Goal: Check status: Check status

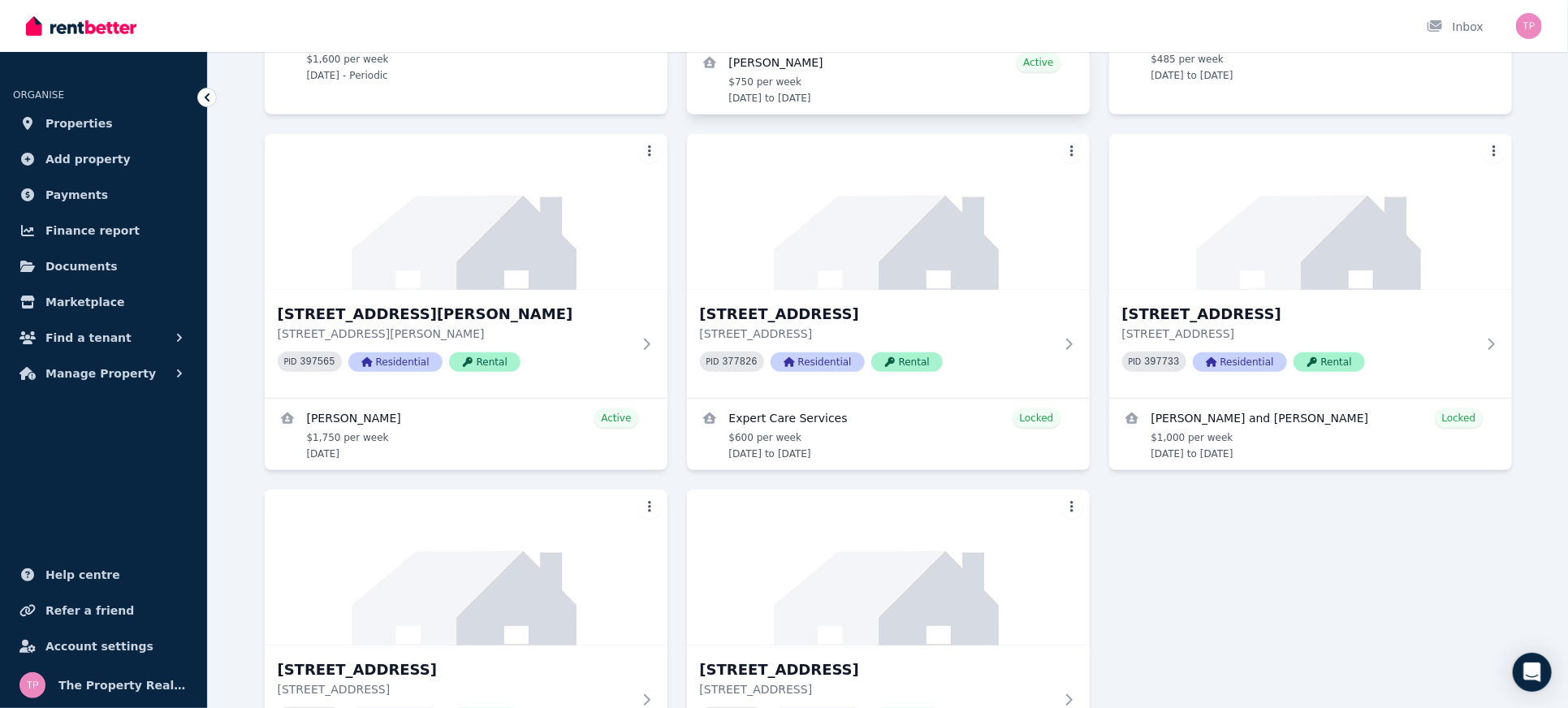
scroll to position [441, 0]
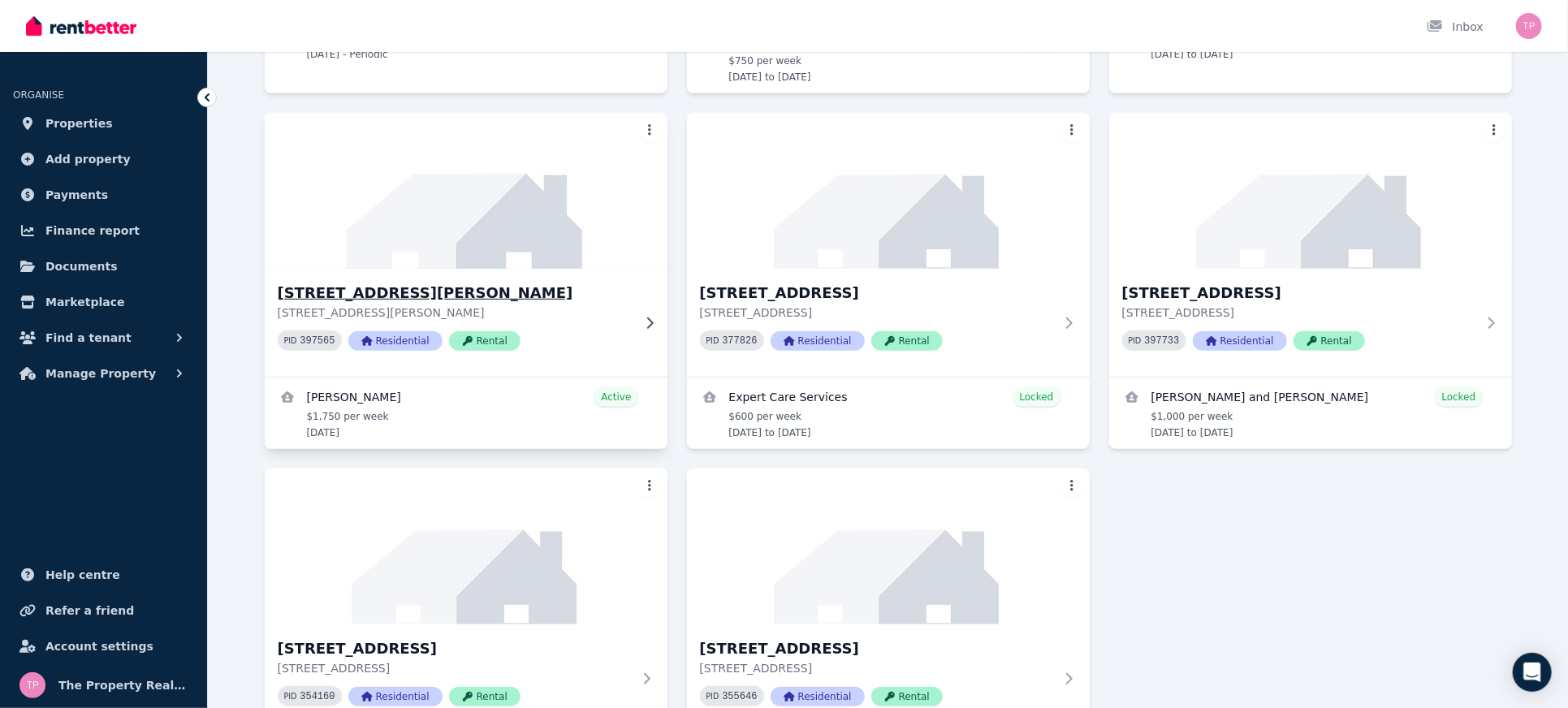
click at [422, 282] on h3 "[STREET_ADDRESS][PERSON_NAME]" at bounding box center [455, 293] width 354 height 22
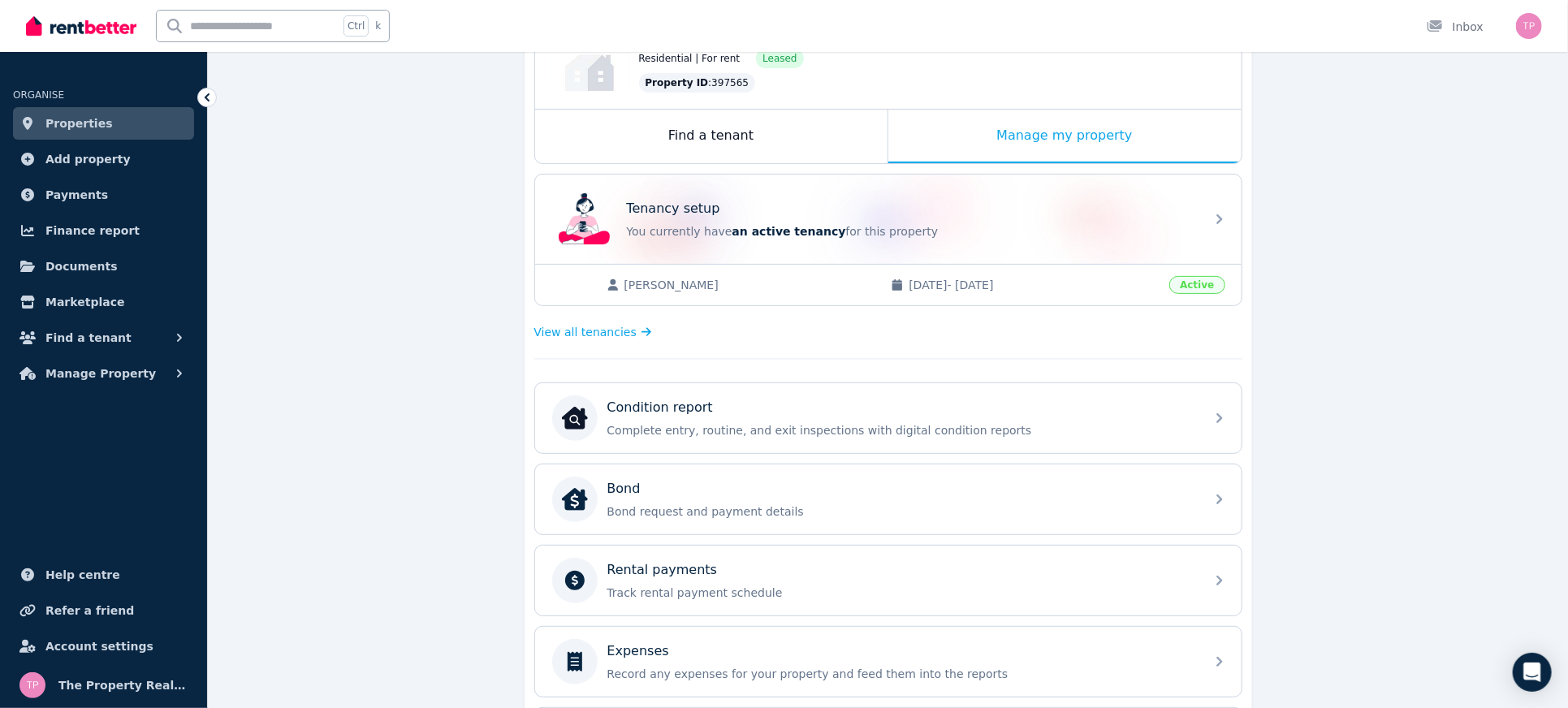
scroll to position [508, 0]
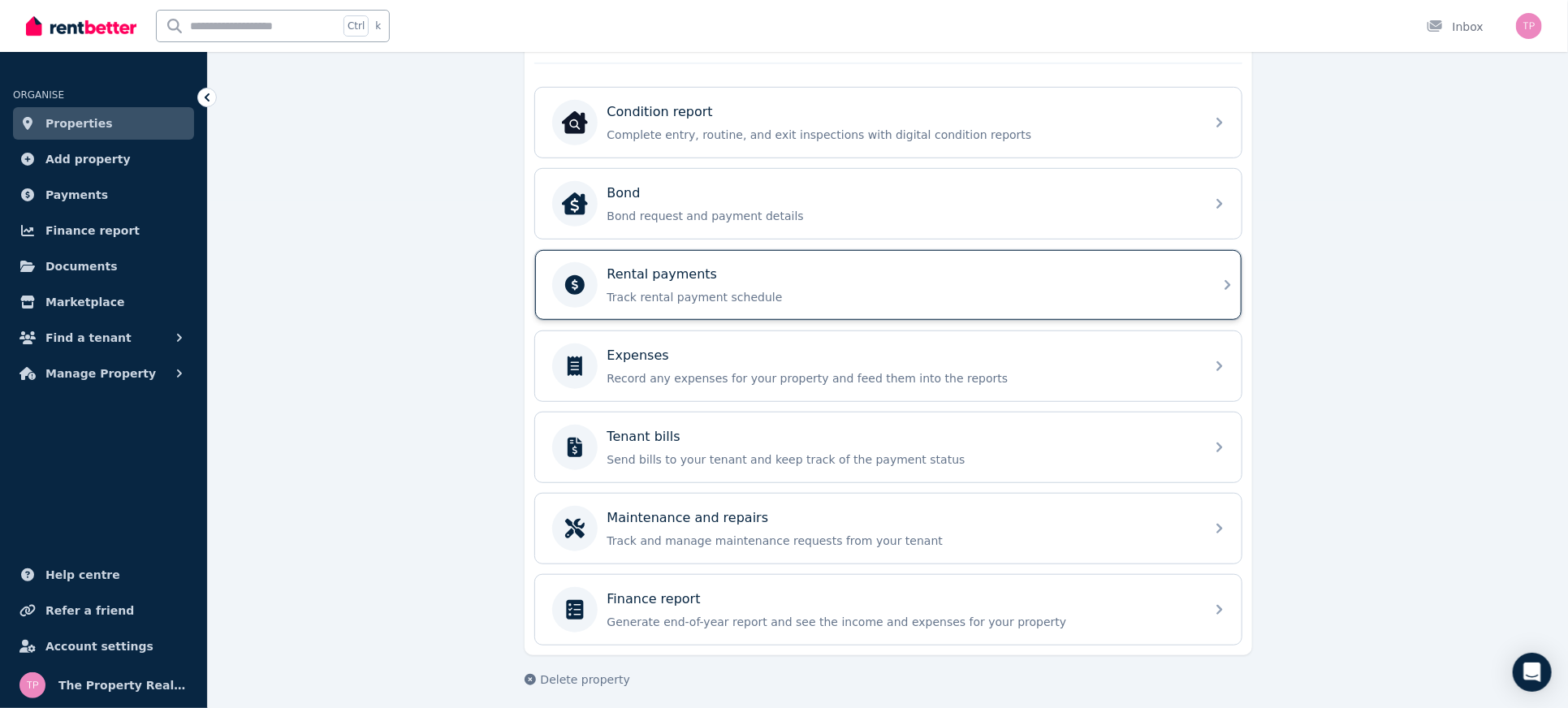
click at [896, 265] on div "Rental payments" at bounding box center [901, 275] width 588 height 20
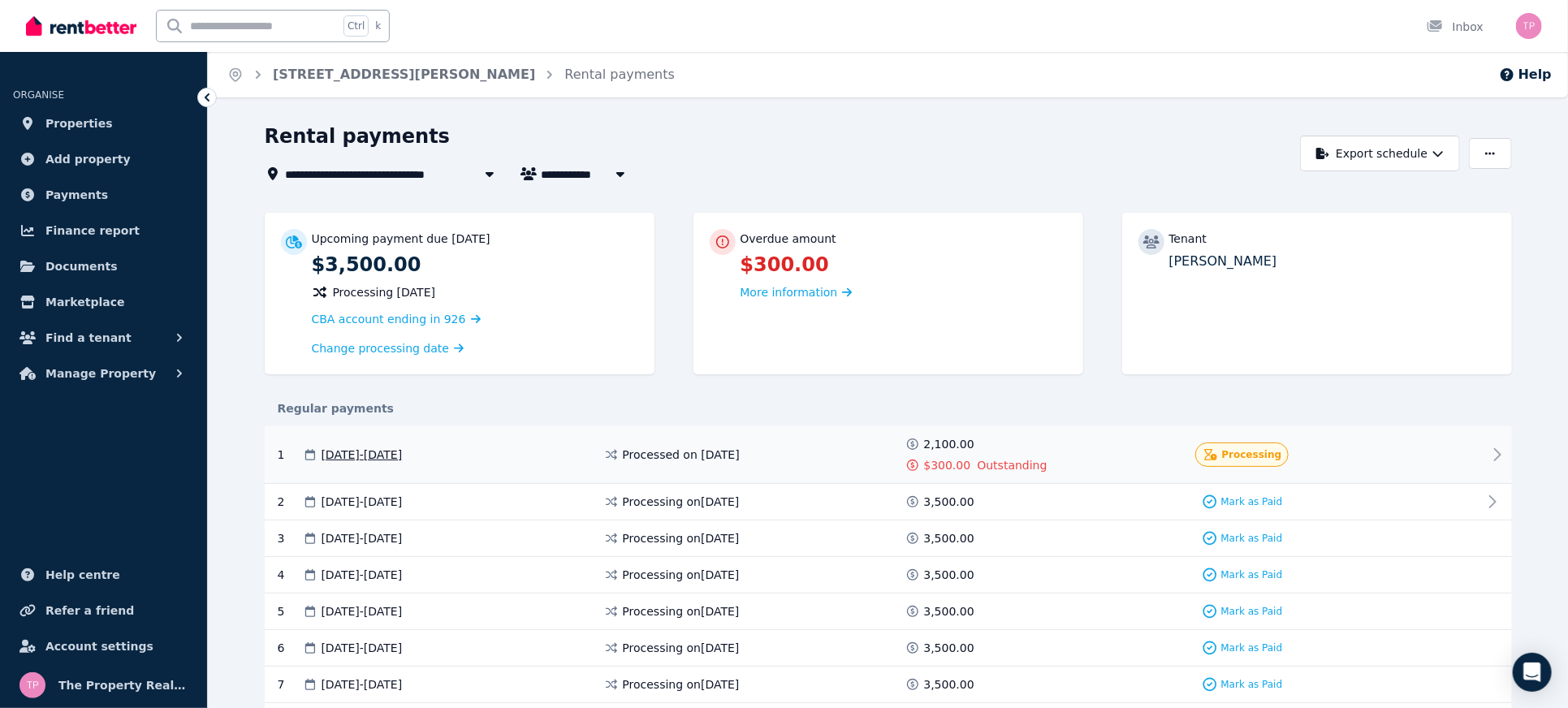
click at [1492, 449] on icon at bounding box center [1497, 455] width 20 height 20
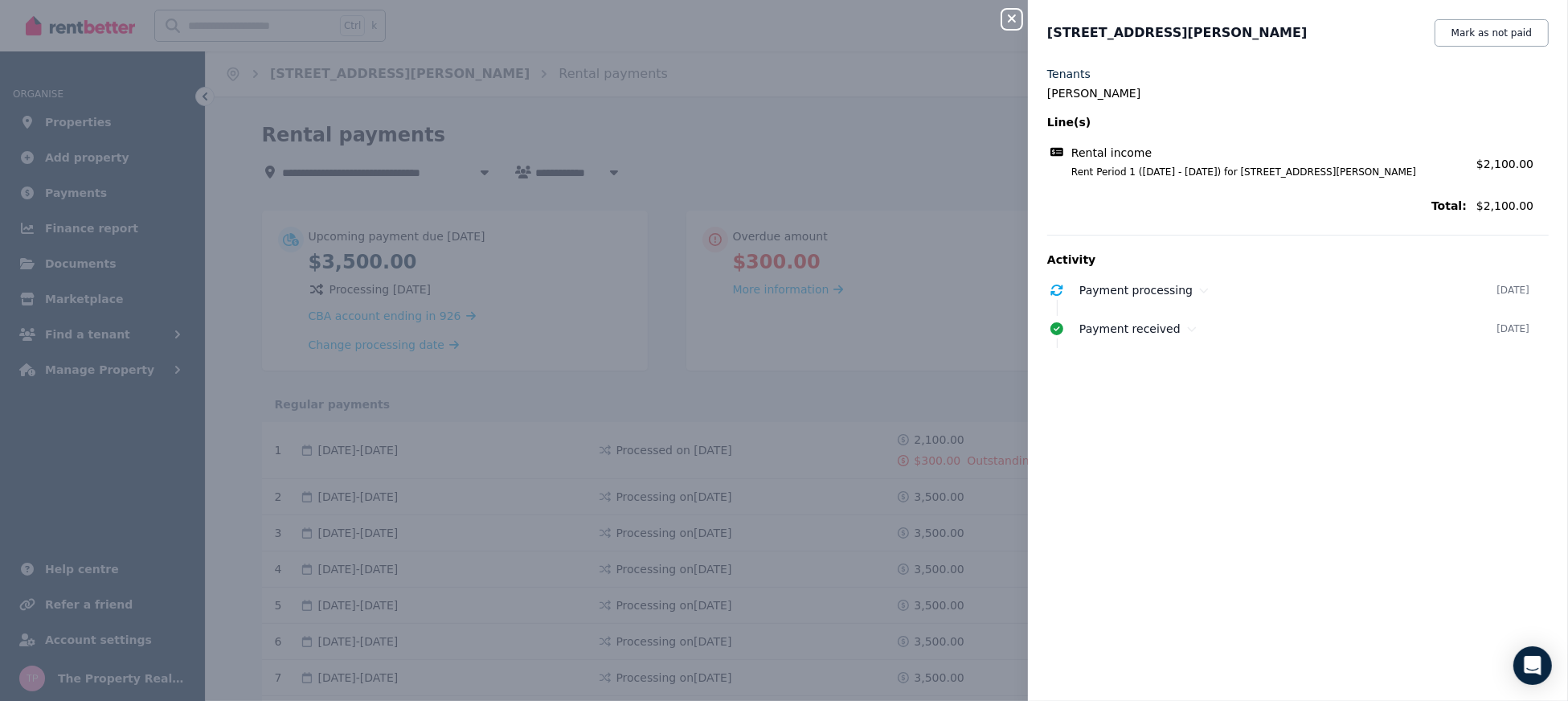
click at [1005, 12] on button "Close panel" at bounding box center [1012, 20] width 20 height 20
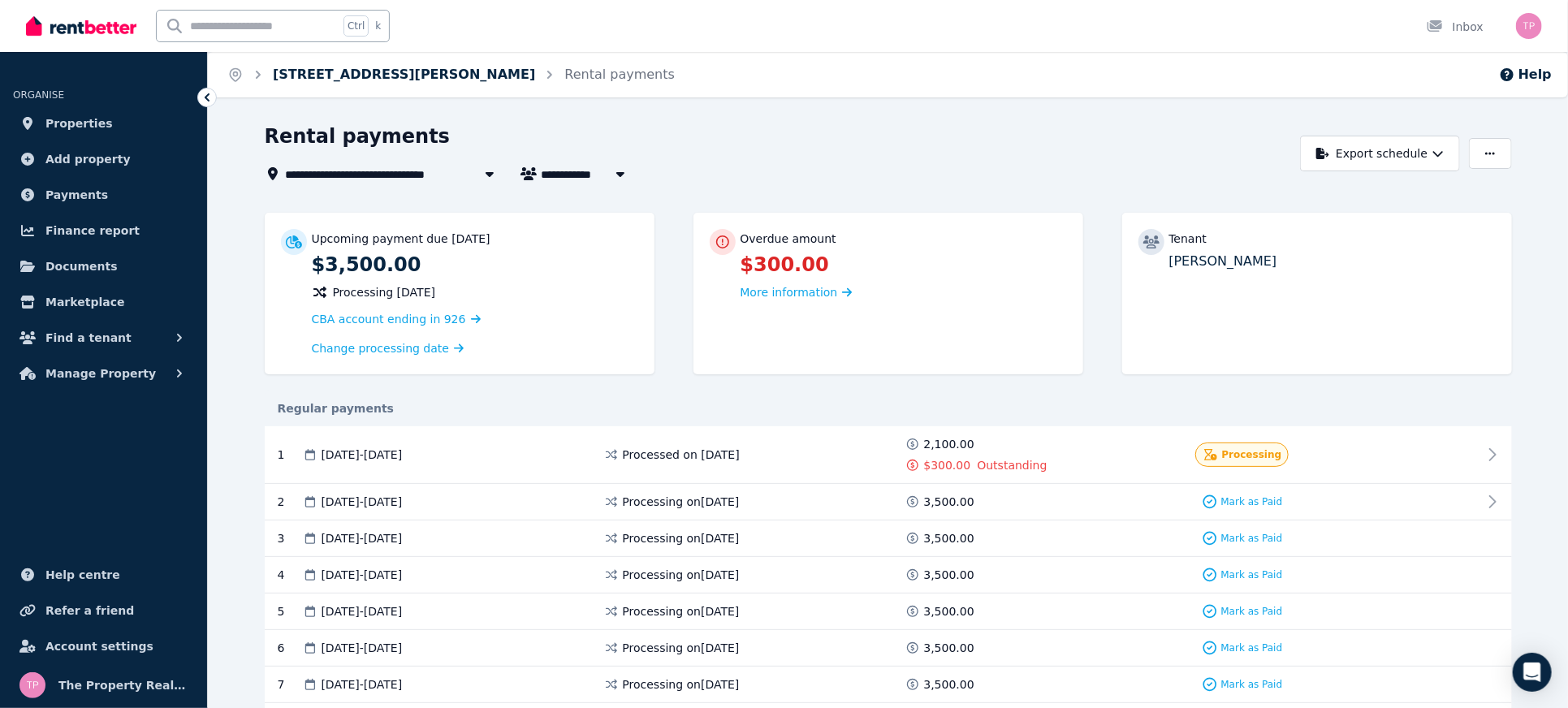
click at [301, 78] on link "[STREET_ADDRESS][PERSON_NAME]" at bounding box center [404, 74] width 262 height 15
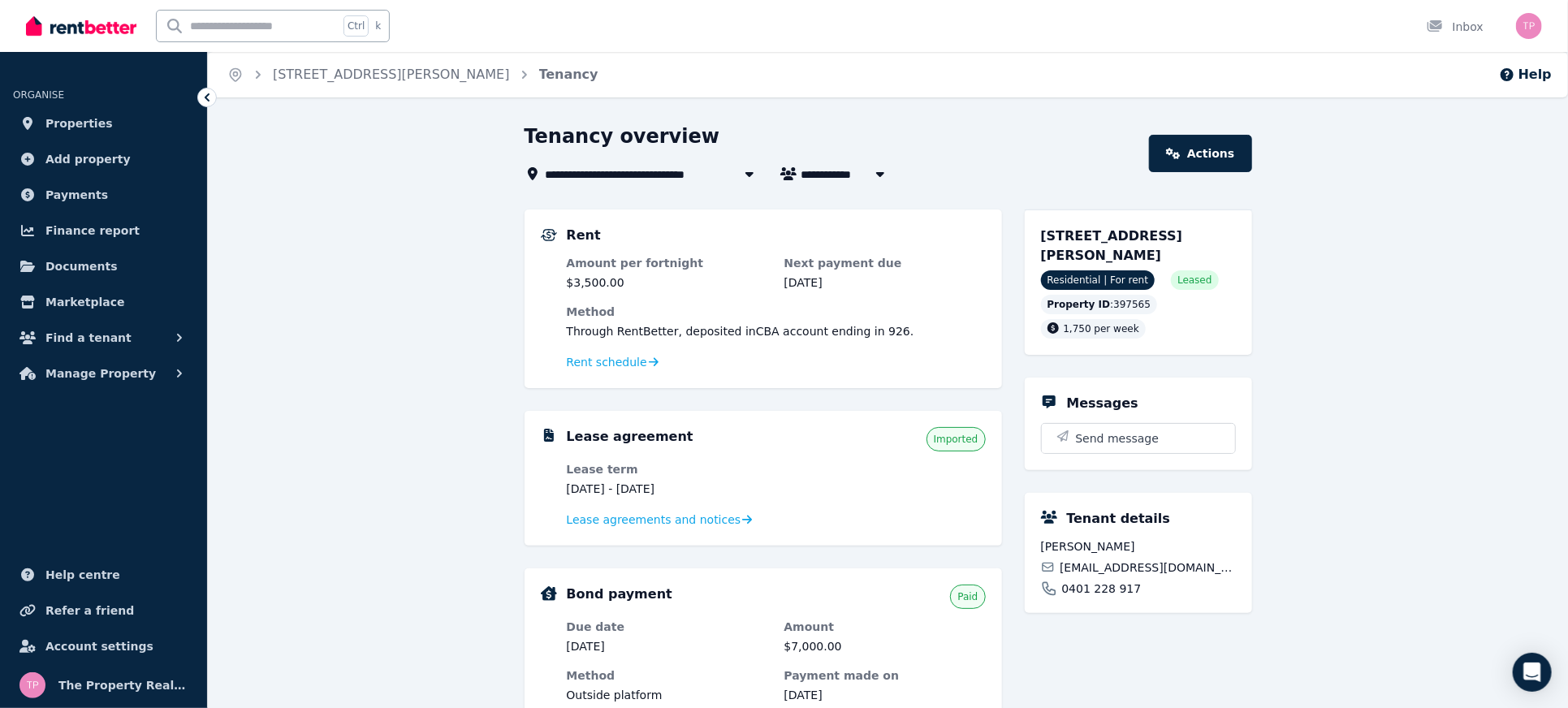
click at [985, 146] on div "Tenancy overview" at bounding box center [832, 139] width 615 height 31
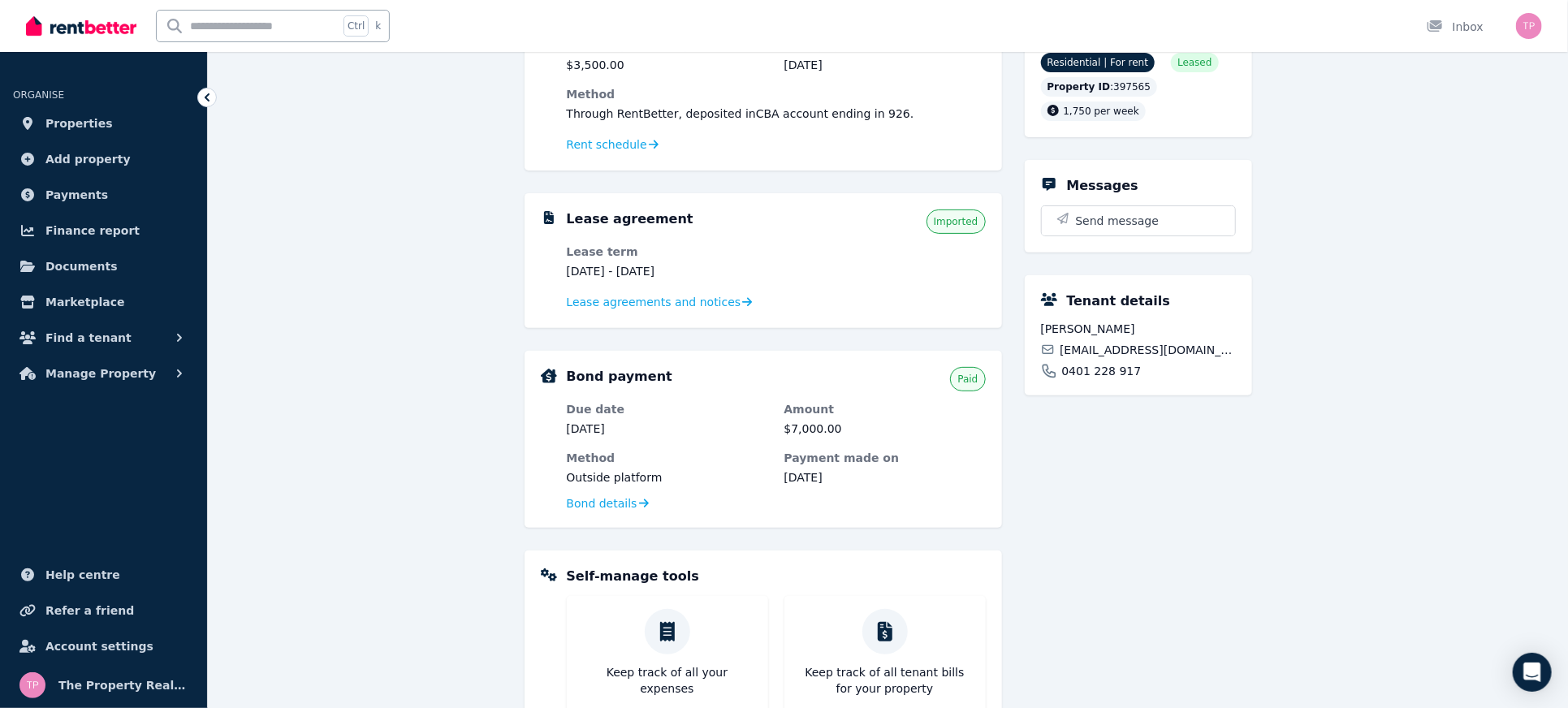
scroll to position [29, 0]
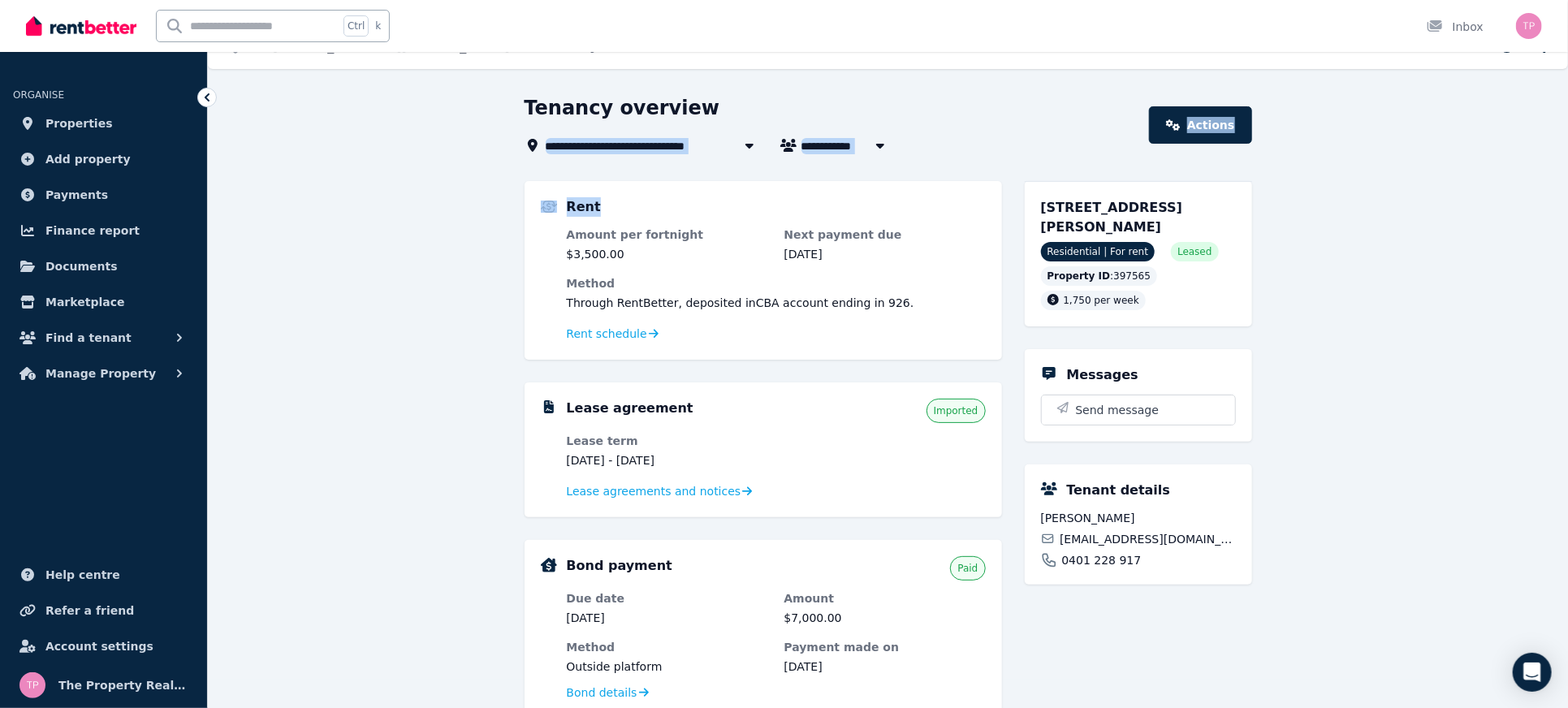
drag, startPoint x: 502, startPoint y: 132, endPoint x: 934, endPoint y: 160, distance: 432.9
click at [934, 160] on div "**********" at bounding box center [888, 618] width 1360 height 1047
click at [943, 156] on div "**********" at bounding box center [888, 604] width 727 height 1018
